Goal: Navigation & Orientation: Find specific page/section

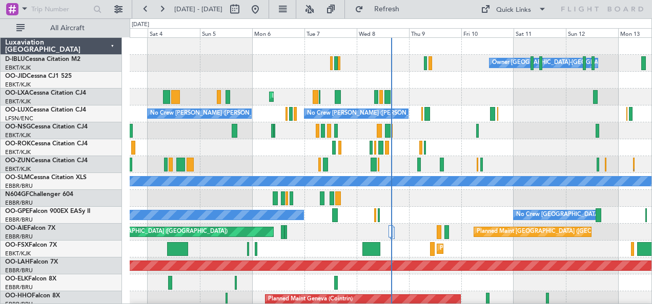
click at [515, 157] on div at bounding box center [391, 164] width 522 height 17
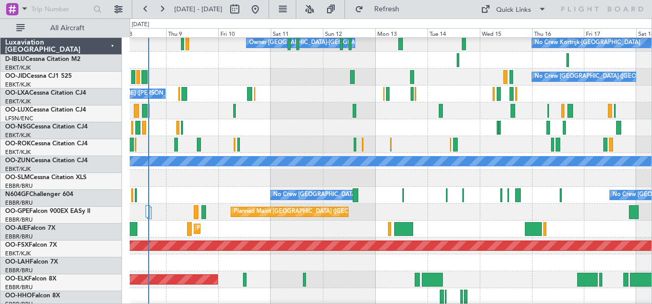
click at [224, 195] on div "No Crew [GEOGRAPHIC_DATA] ([GEOGRAPHIC_DATA] National) No Crew [GEOGRAPHIC_DATA…" at bounding box center [391, 195] width 522 height 17
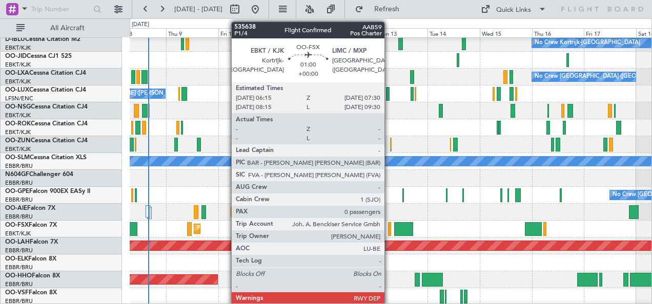
click at [389, 232] on div at bounding box center [389, 229] width 3 height 14
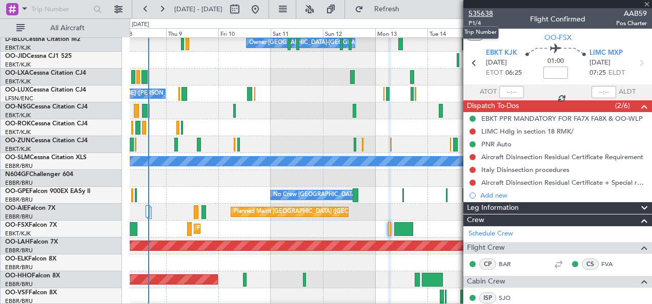
click at [490, 13] on span "535638" at bounding box center [480, 13] width 25 height 11
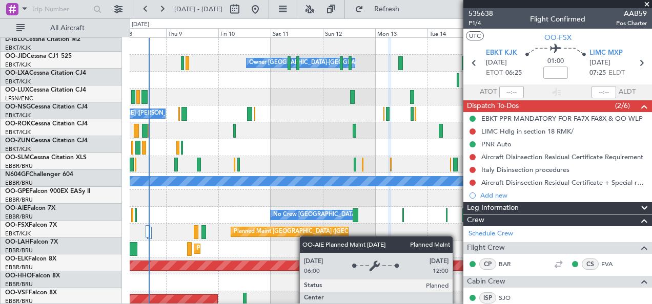
scroll to position [0, 0]
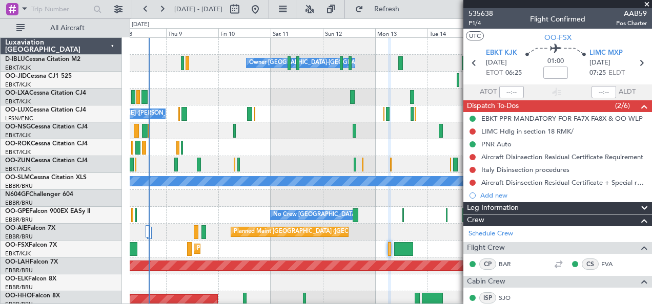
click at [421, 235] on div "Planned Maint [GEOGRAPHIC_DATA] ([GEOGRAPHIC_DATA]) Unplanned Maint [GEOGRAPHIC…" at bounding box center [391, 232] width 522 height 17
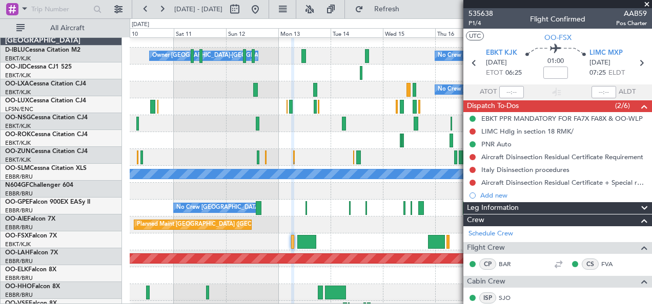
click at [296, 234] on div "Planned Maint Kortrijk-[GEOGRAPHIC_DATA]" at bounding box center [391, 242] width 522 height 17
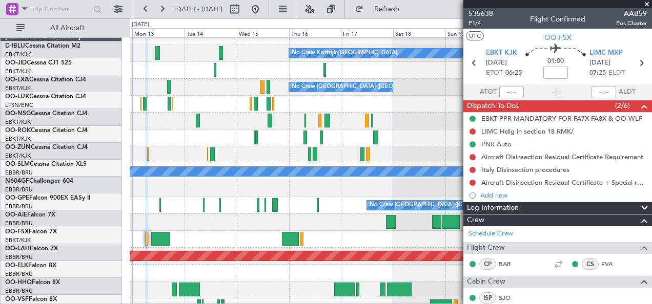
scroll to position [11, 0]
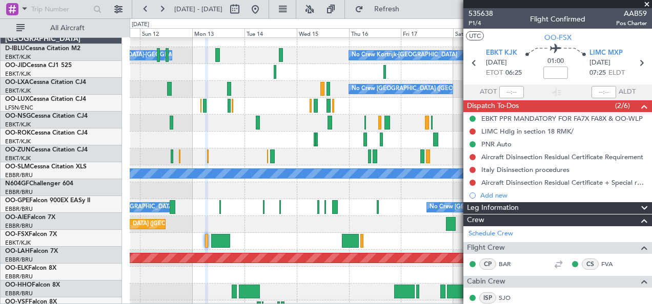
click at [403, 243] on div "Planned Maint Kortrijk-[GEOGRAPHIC_DATA]" at bounding box center [391, 241] width 522 height 17
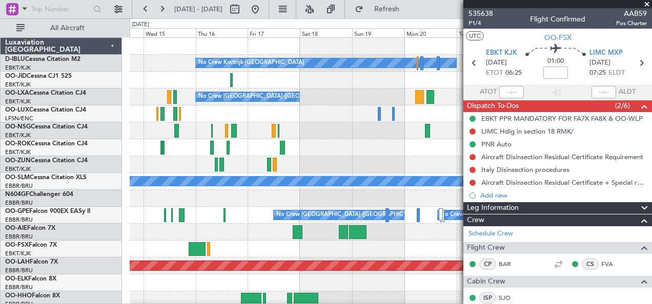
scroll to position [0, 0]
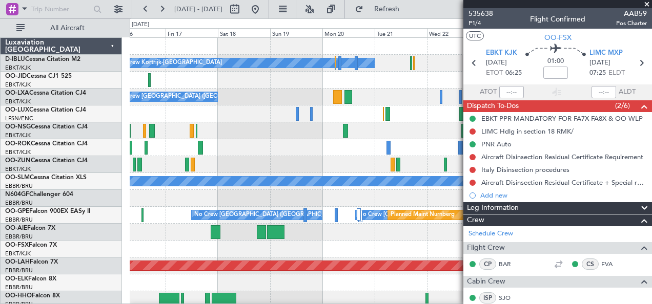
click at [219, 150] on div at bounding box center [391, 147] width 522 height 17
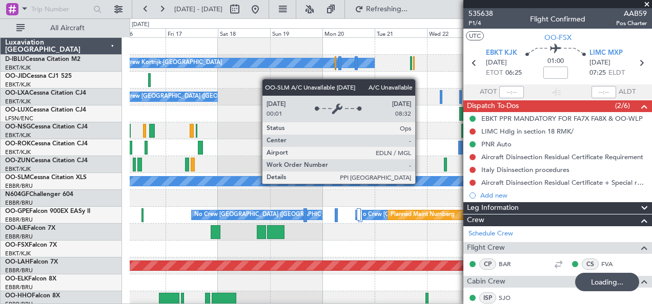
click at [192, 177] on div "A/C Unavailable [GEOGRAPHIC_DATA]" at bounding box center [391, 181] width 1566 height 9
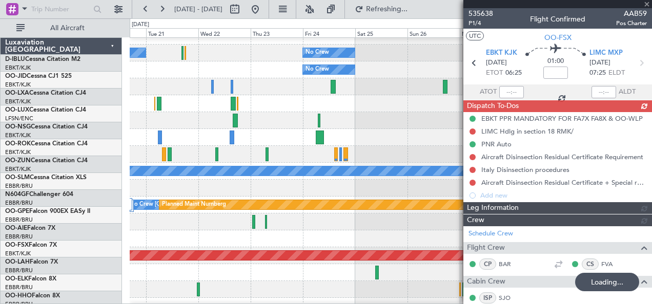
scroll to position [10, 0]
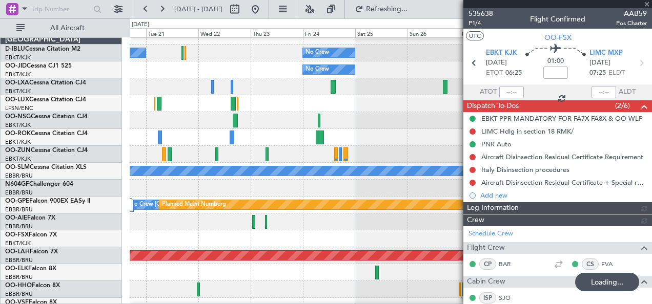
click at [65, 127] on div "No Crew Kortrijk-[GEOGRAPHIC_DATA] No Crew No Crew Planned Maint [GEOGRAPHIC_DA…" at bounding box center [326, 161] width 652 height 286
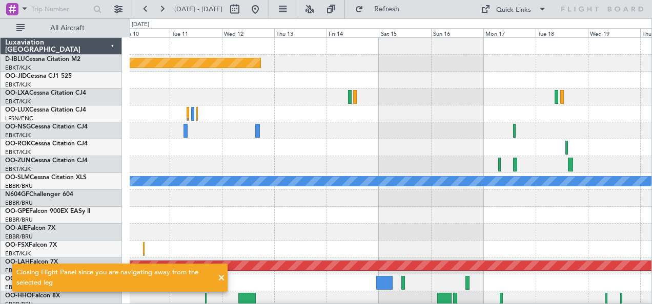
scroll to position [0, 0]
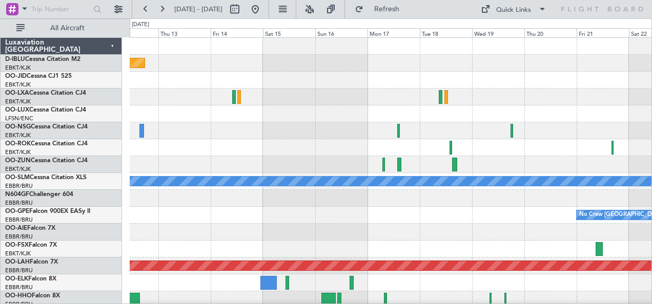
click at [504, 23] on div "0 0 Wed 12 Thu 13 Fri 14 Sat 15 Sun 16 Mon 17 [DATE] Wed 19 Thu 20 Fri 21 Sat 22" at bounding box center [391, 28] width 522 height 18
click at [505, 12] on div "Quick Links" at bounding box center [513, 10] width 35 height 10
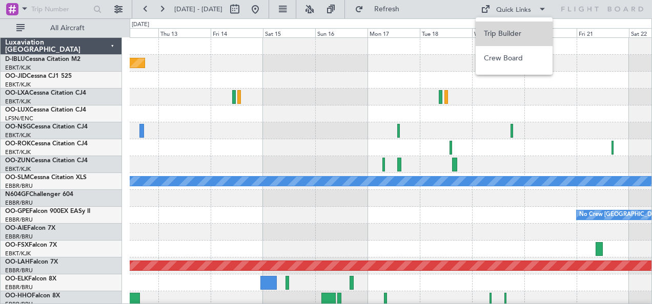
click at [498, 34] on button "Trip Builder" at bounding box center [514, 34] width 77 height 25
